Goal: Subscribe to service/newsletter

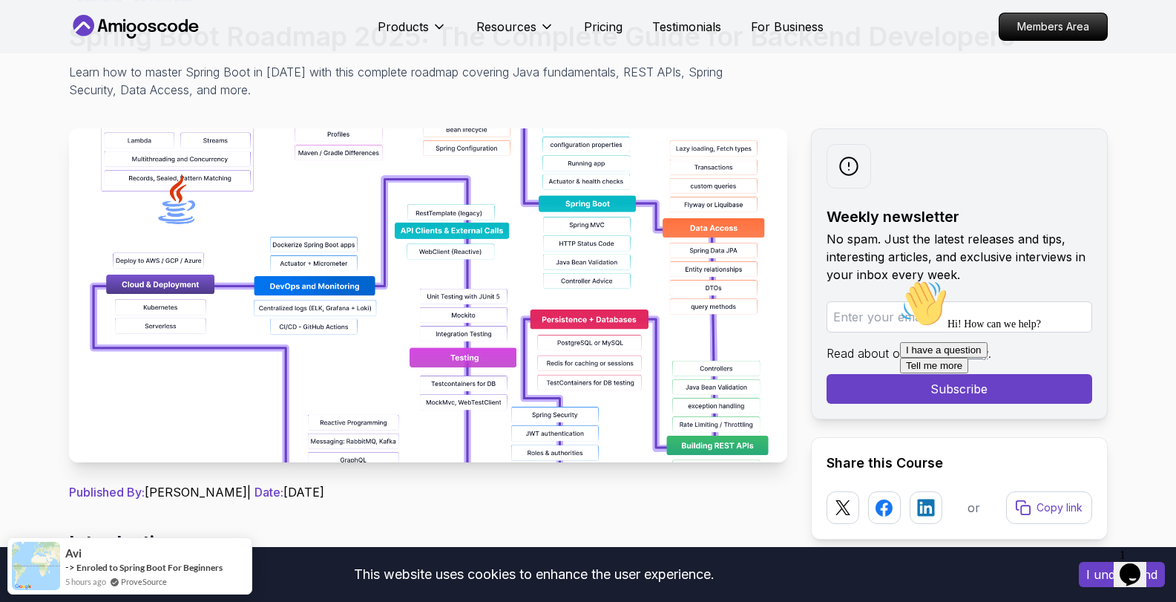
scroll to position [148, 0]
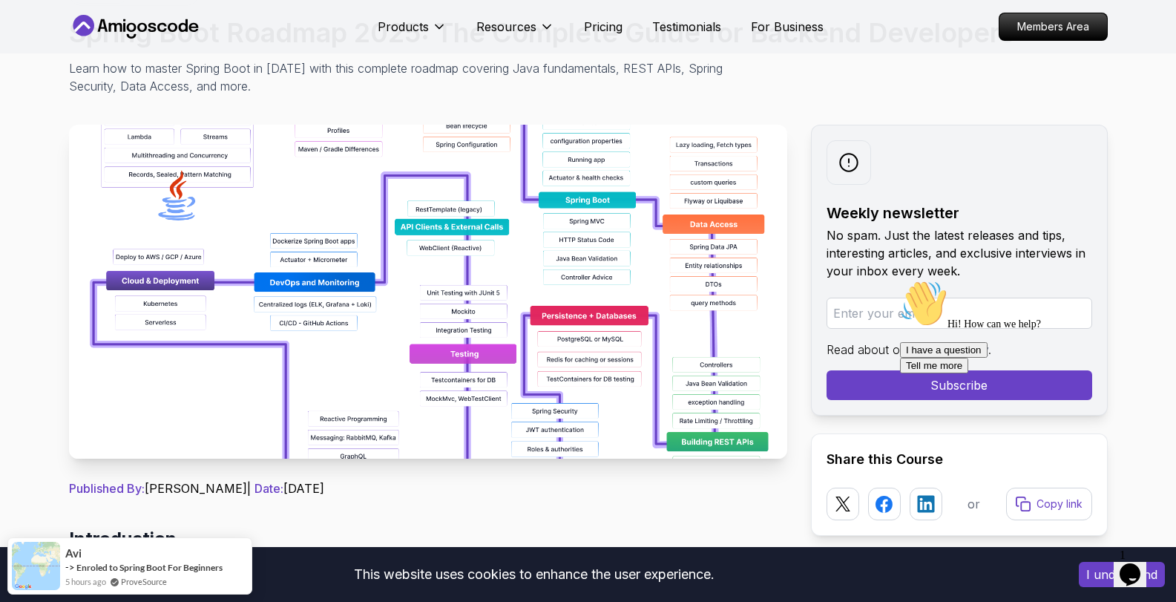
click at [455, 344] on img at bounding box center [428, 292] width 718 height 334
click at [708, 439] on img at bounding box center [428, 292] width 718 height 334
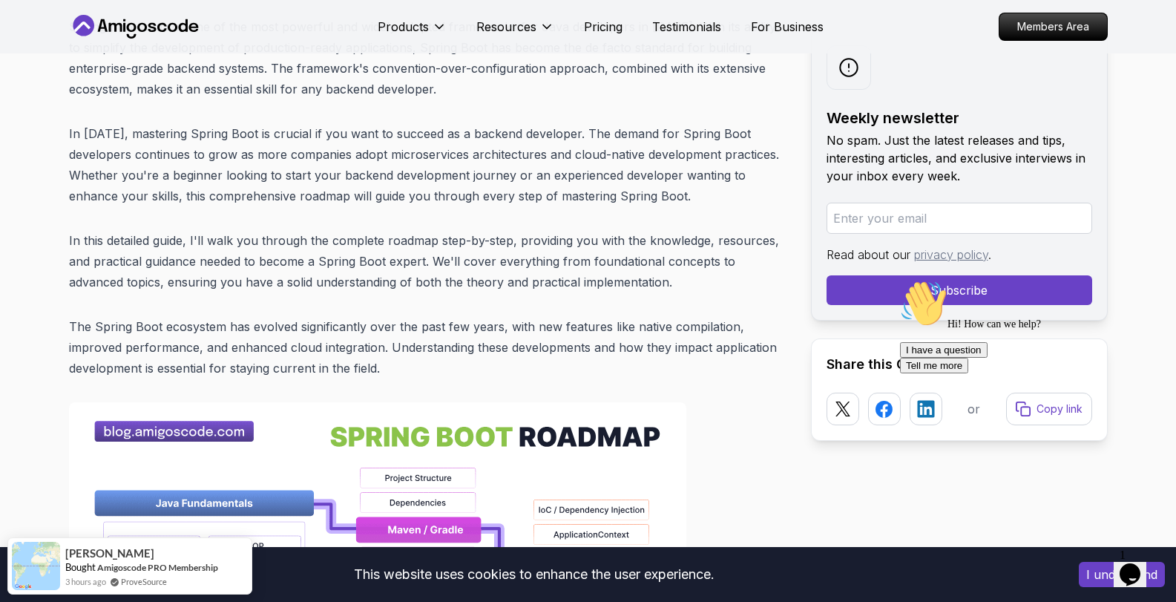
scroll to position [964, 0]
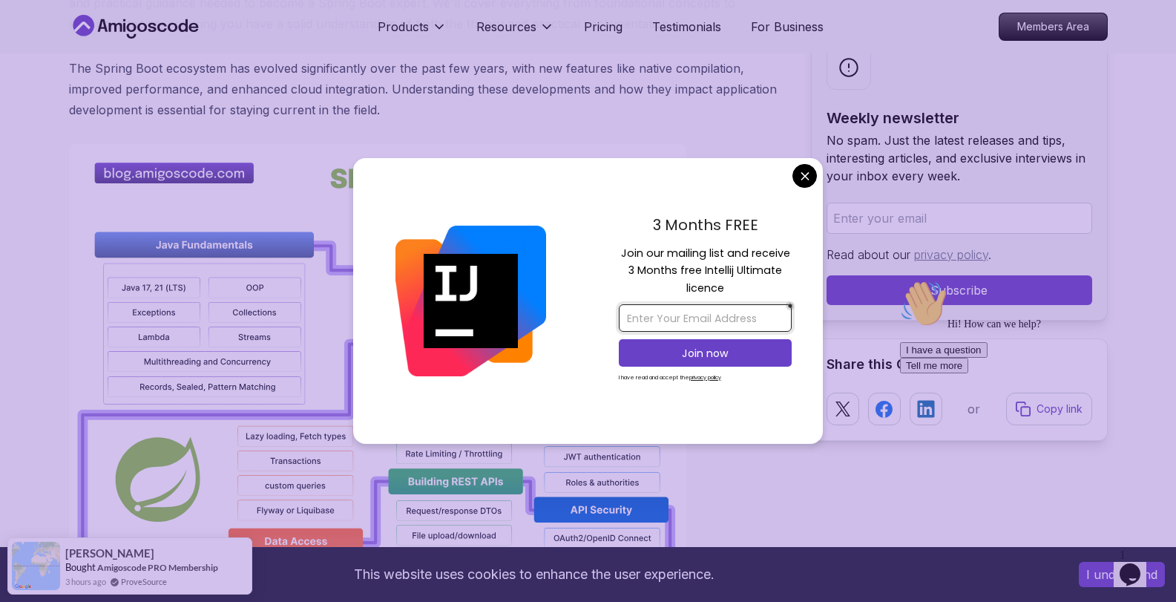
click at [717, 320] on input "email" at bounding box center [705, 317] width 173 height 27
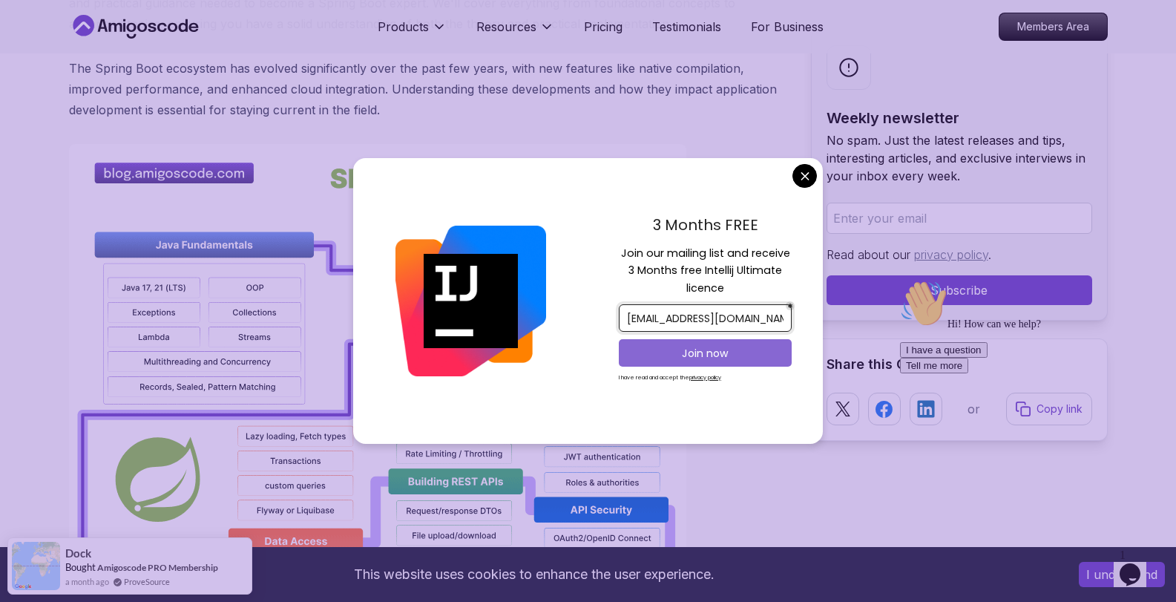
type input "[EMAIL_ADDRESS][DOMAIN_NAME]"
drag, startPoint x: 699, startPoint y: 352, endPoint x: 705, endPoint y: 378, distance: 25.9
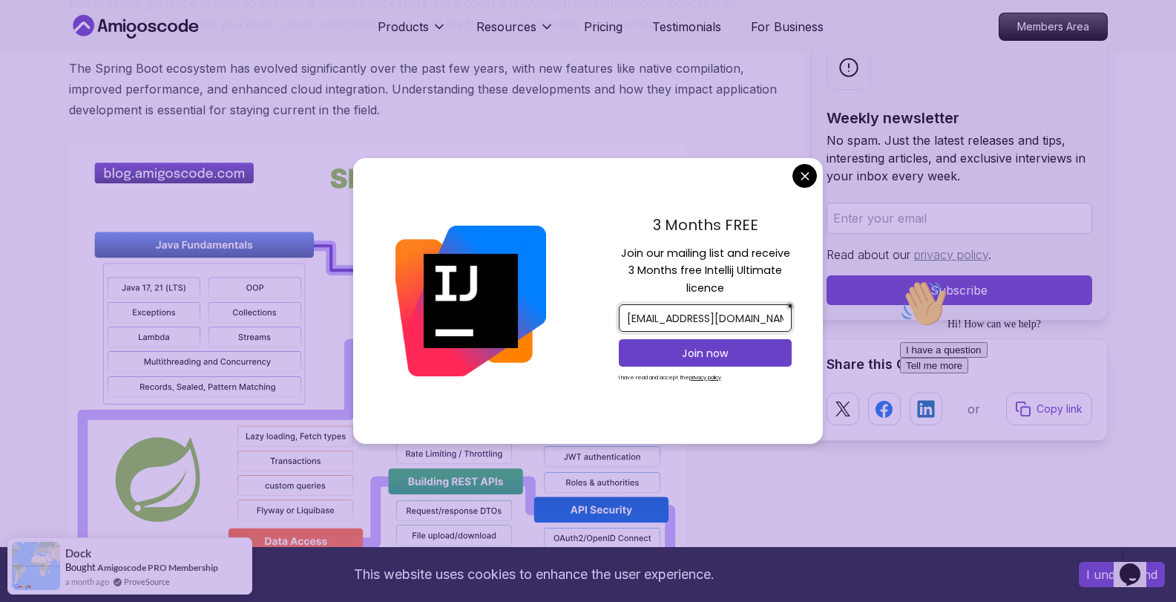
click at [700, 363] on button "Join now" at bounding box center [705, 352] width 173 height 27
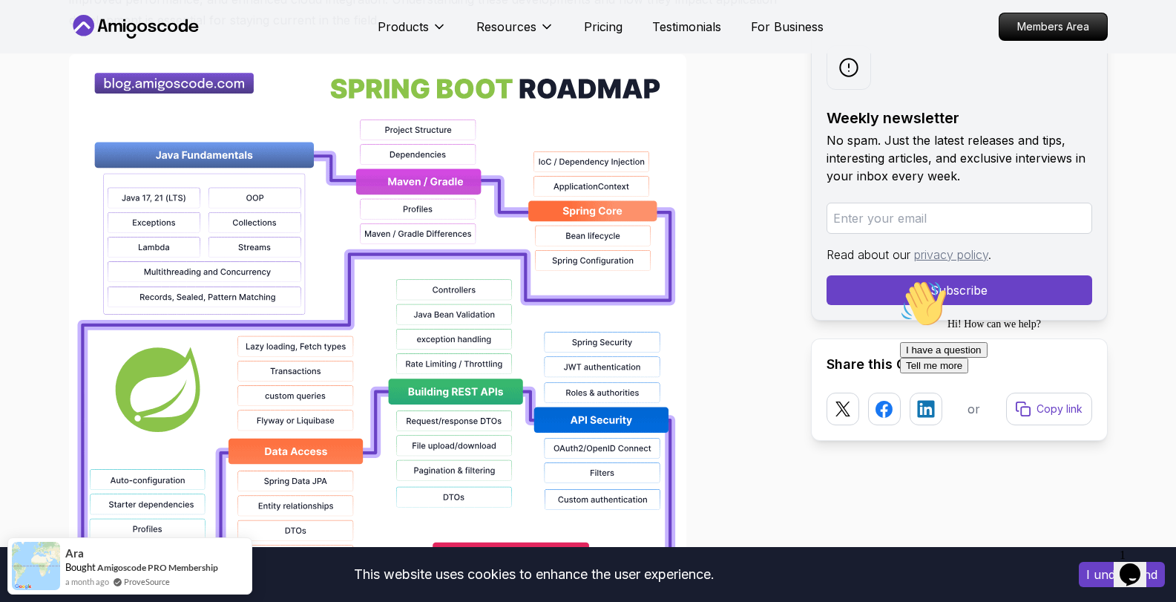
scroll to position [1261, 0]
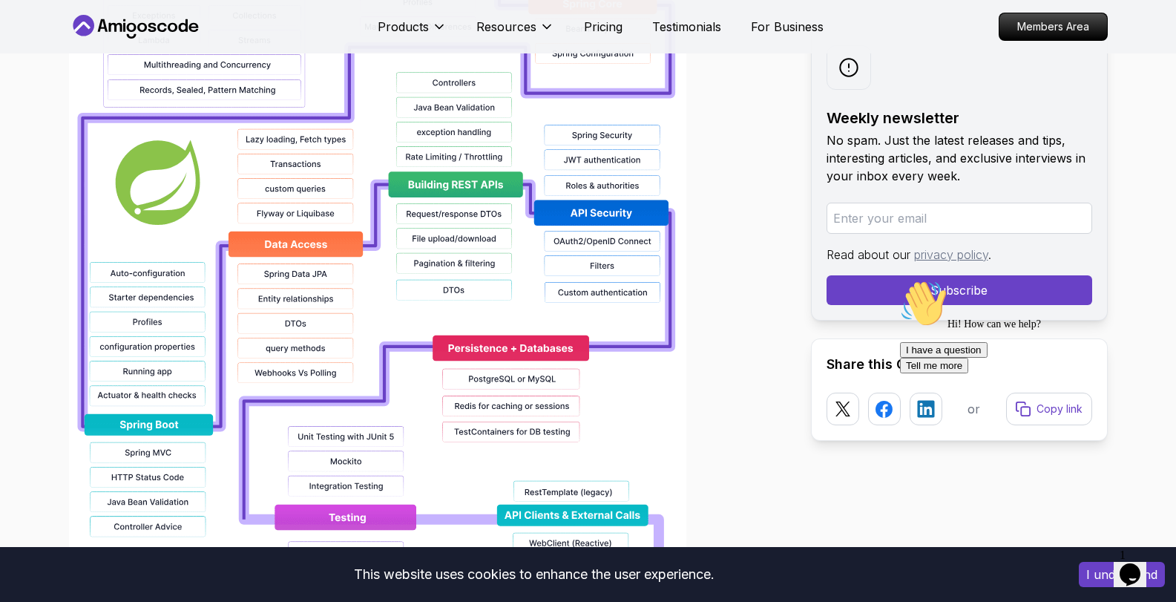
click at [1100, 572] on button "I understand" at bounding box center [1122, 574] width 86 height 25
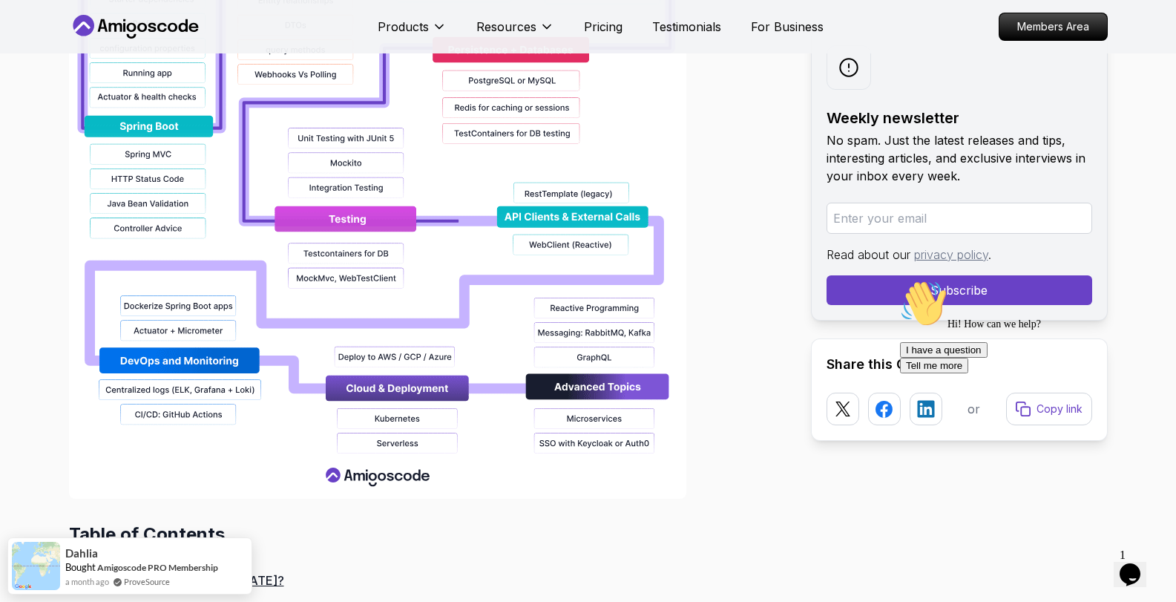
scroll to position [1632, 0]
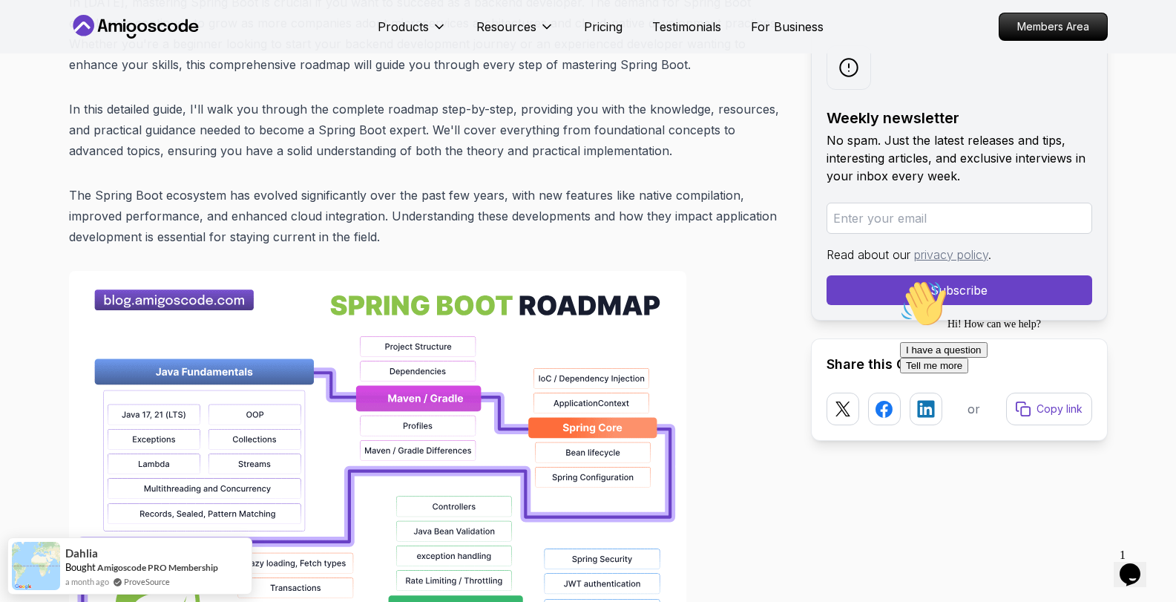
scroll to position [816, 0]
